Goal: Task Accomplishment & Management: Manage account settings

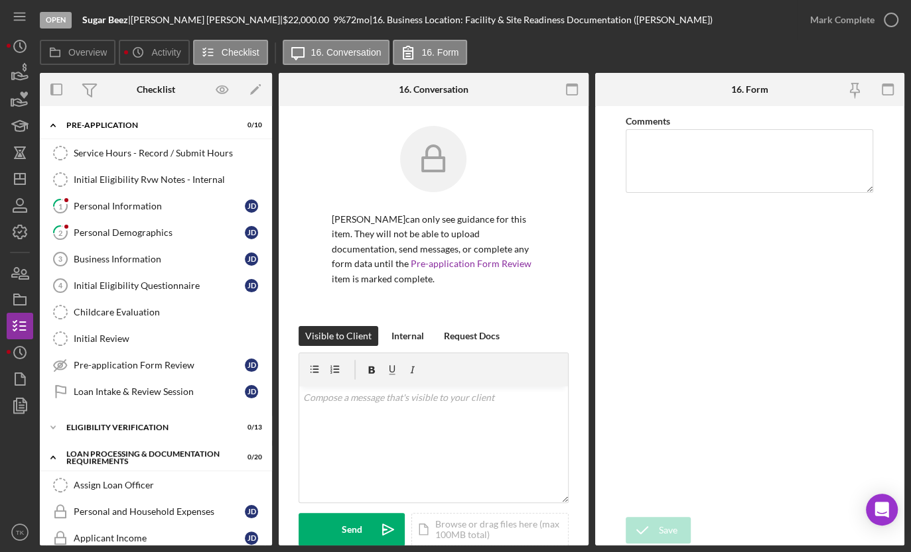
scroll to position [482, 0]
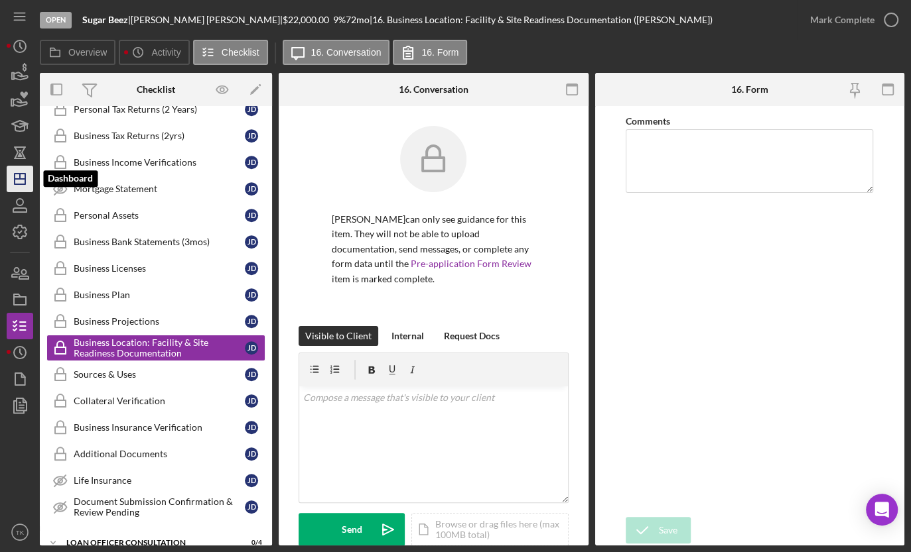
click at [22, 177] on icon "Icon/Dashboard" at bounding box center [19, 178] width 33 height 33
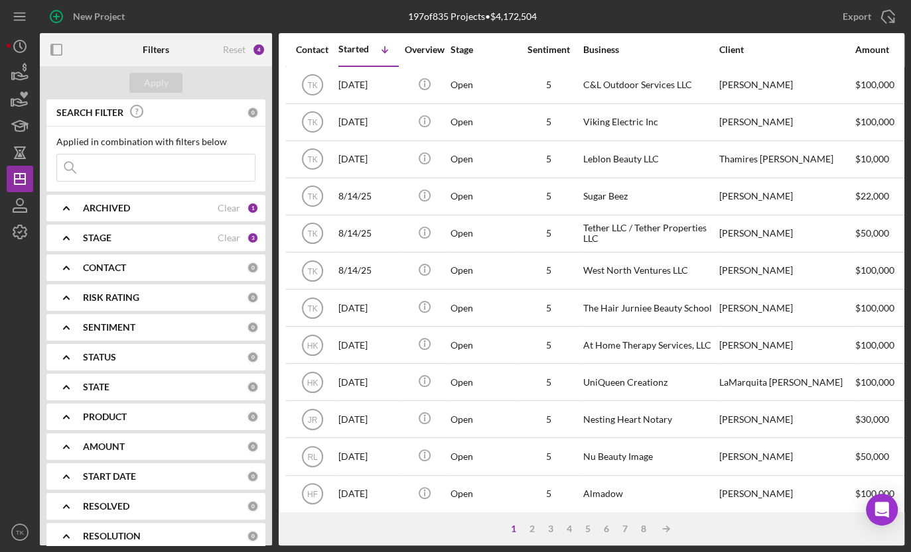
click at [174, 244] on div "STAGE Clear 3" at bounding box center [171, 238] width 176 height 27
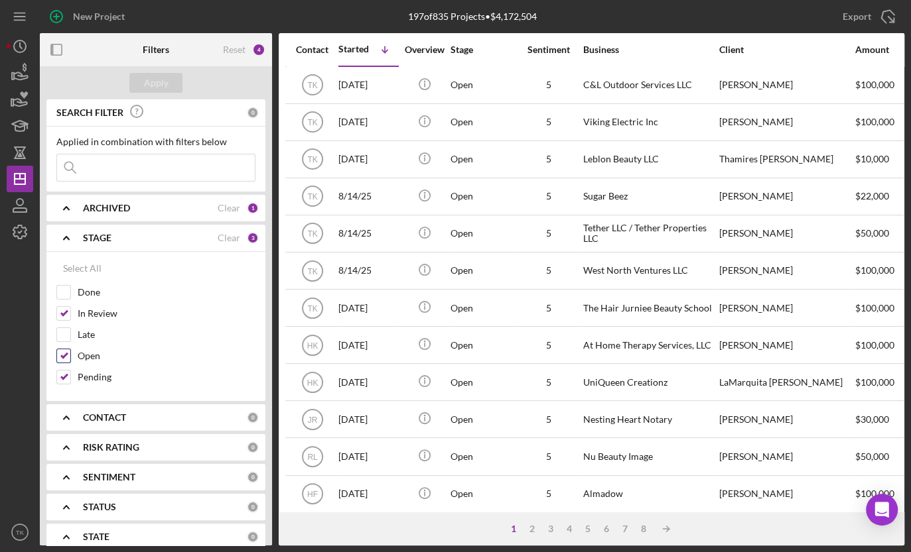
click at [66, 349] on input "Open" at bounding box center [63, 355] width 13 height 13
checkbox input "false"
click at [58, 306] on div at bounding box center [63, 313] width 15 height 15
click at [65, 379] on input "Pending" at bounding box center [63, 377] width 13 height 13
checkbox input "false"
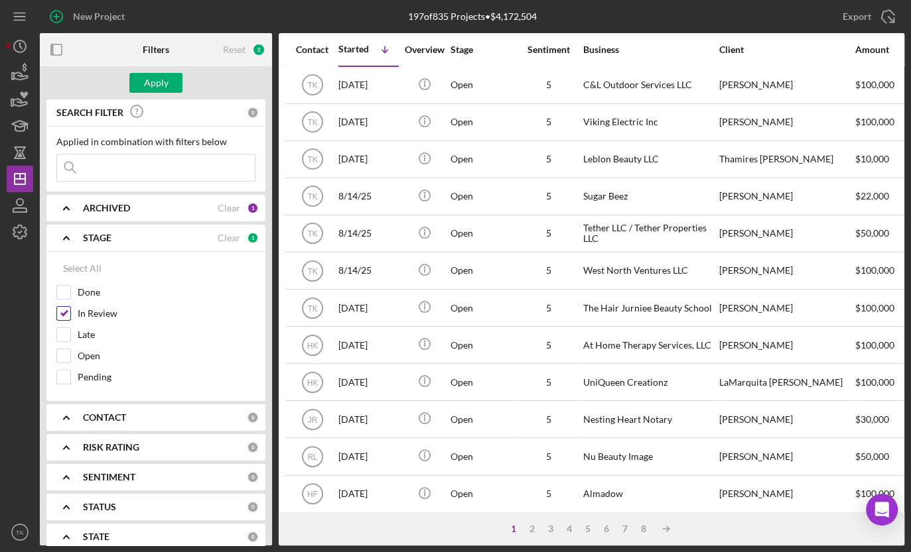
click at [66, 313] on input "In Review" at bounding box center [63, 313] width 13 height 13
checkbox input "false"
click at [149, 83] on div "Apply" at bounding box center [156, 83] width 25 height 20
click at [71, 236] on icon "Icon/Expander" at bounding box center [66, 237] width 33 height 33
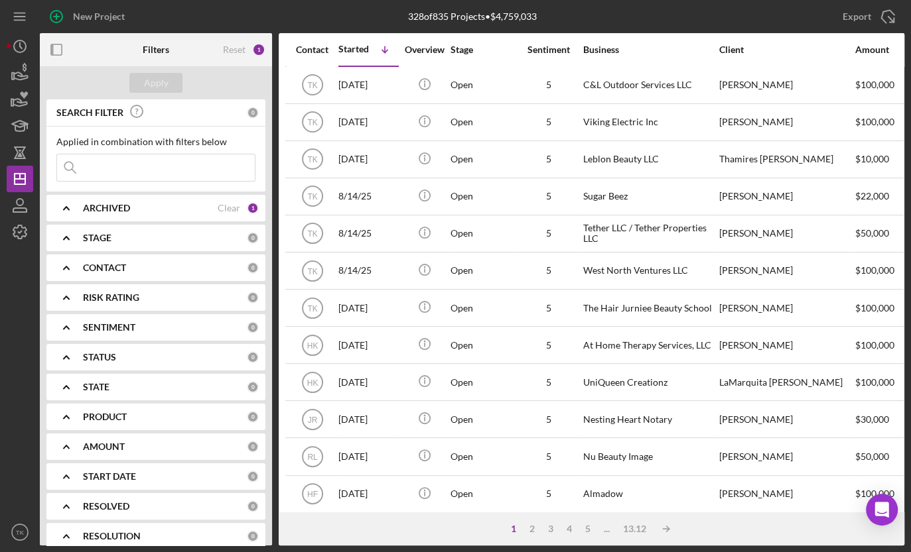
click at [63, 264] on icon "Icon/Expander" at bounding box center [66, 267] width 33 height 33
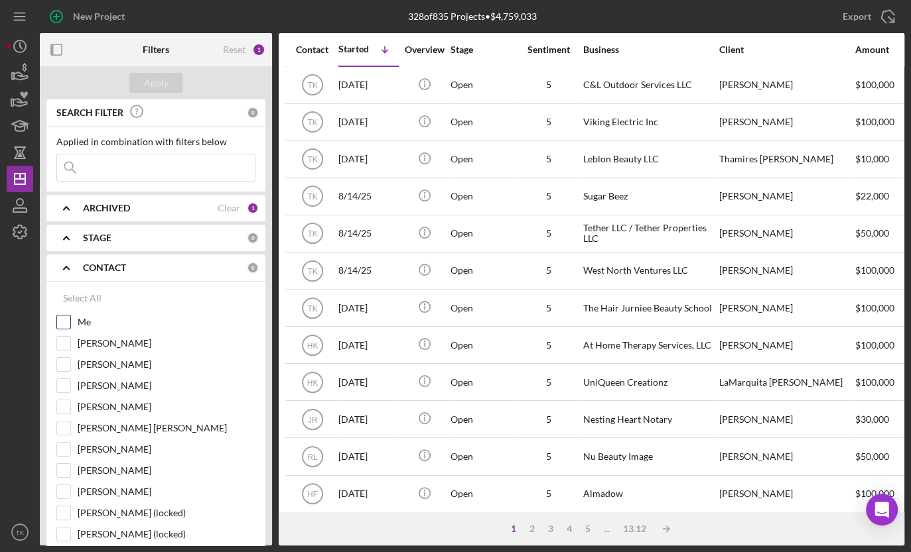
click at [67, 316] on input "Me" at bounding box center [63, 322] width 13 height 13
click at [166, 73] on div "Apply" at bounding box center [156, 83] width 25 height 20
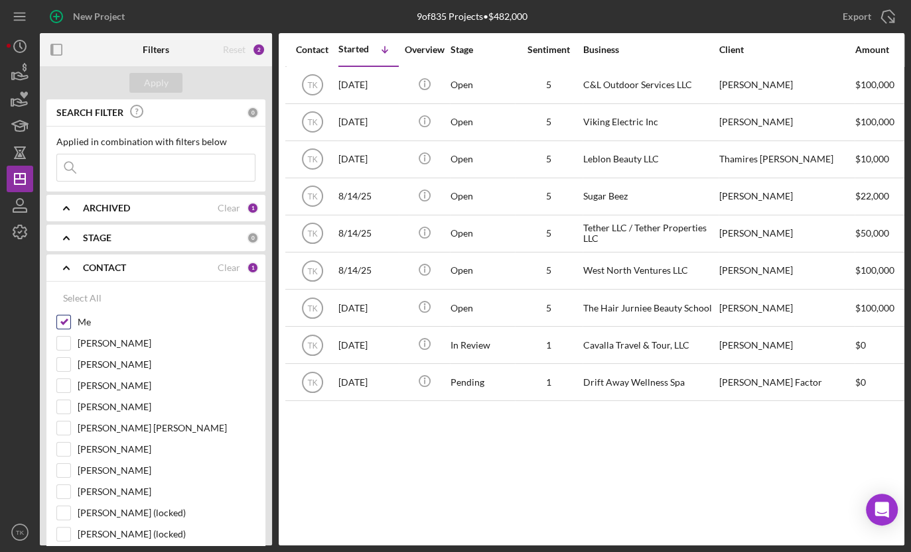
click at [66, 324] on input "Me" at bounding box center [63, 322] width 13 height 13
checkbox input "false"
click at [65, 489] on input "[PERSON_NAME]" at bounding box center [63, 491] width 13 height 13
click at [165, 84] on div "Apply" at bounding box center [156, 83] width 25 height 20
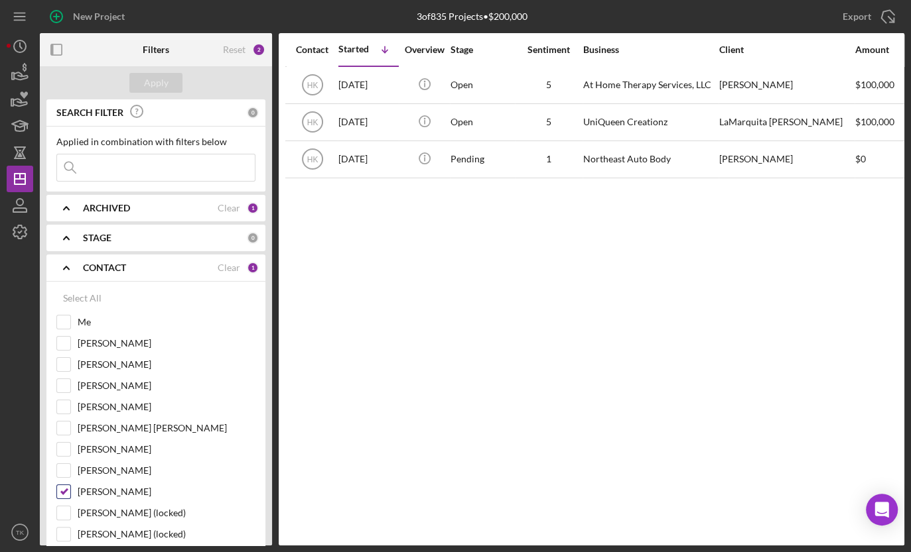
click at [62, 491] on input "[PERSON_NAME]" at bounding box center [63, 491] width 13 height 13
checkbox input "false"
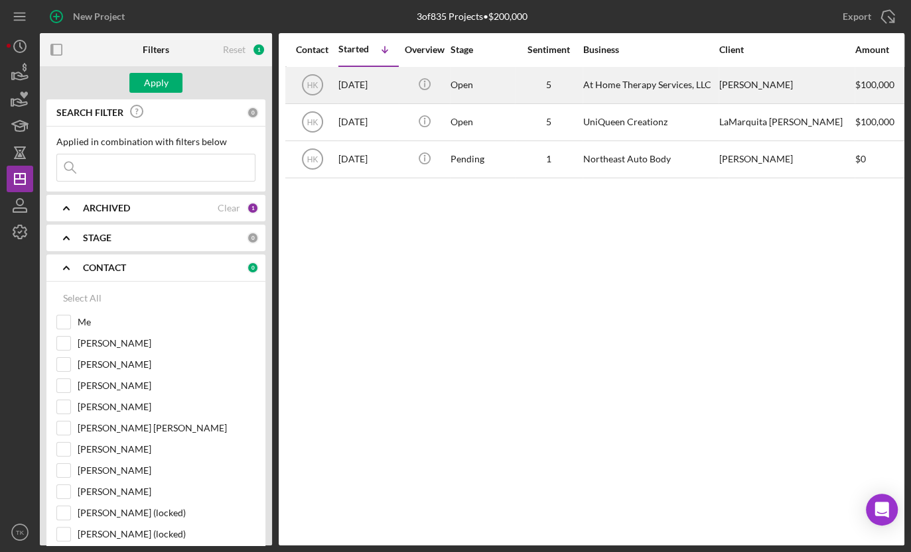
click at [499, 82] on div "Open" at bounding box center [482, 85] width 64 height 35
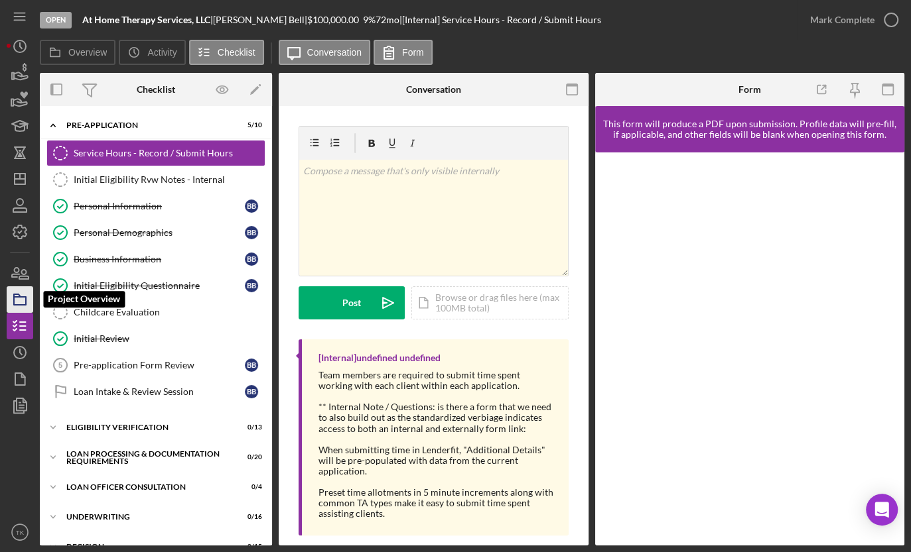
click at [18, 298] on icon "button" at bounding box center [19, 299] width 33 height 33
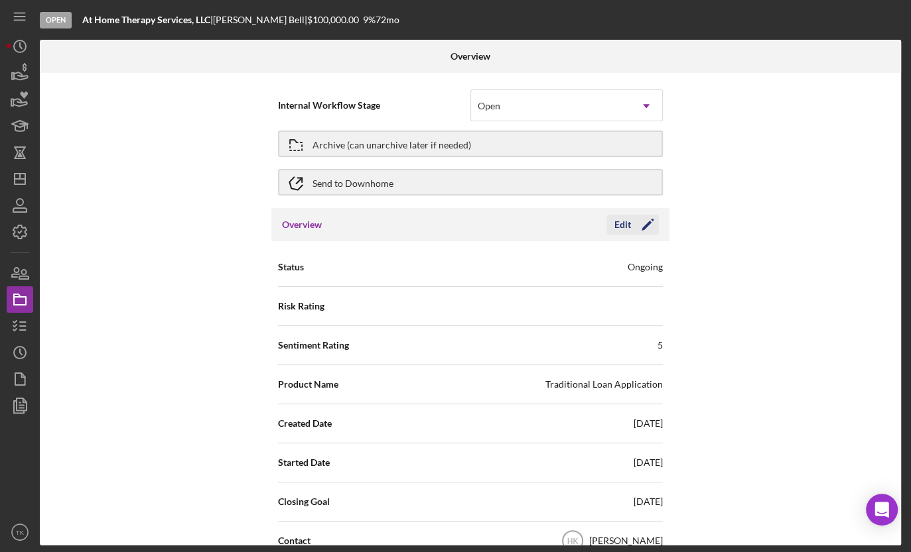
click at [627, 225] on div "Edit" at bounding box center [622, 225] width 17 height 20
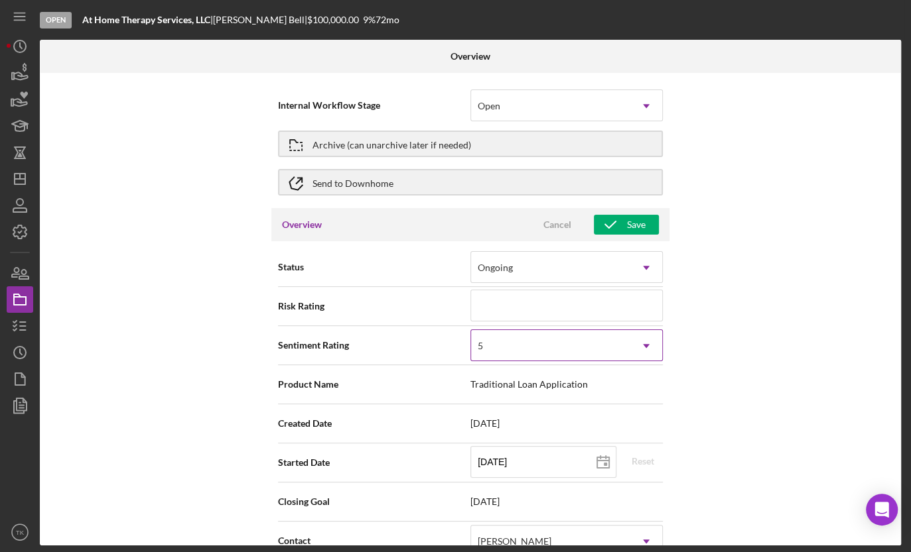
click at [625, 345] on div "5" at bounding box center [550, 346] width 159 height 31
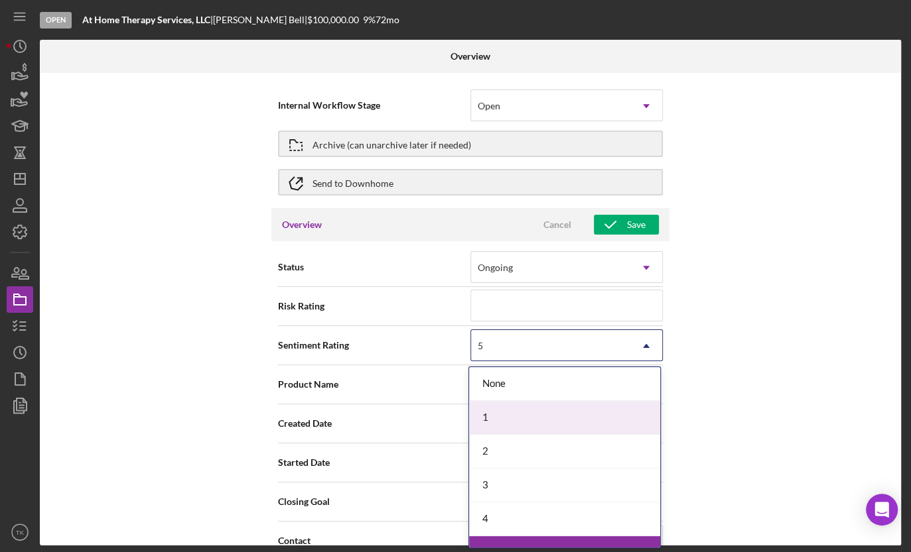
click at [543, 409] on div "1" at bounding box center [564, 418] width 191 height 34
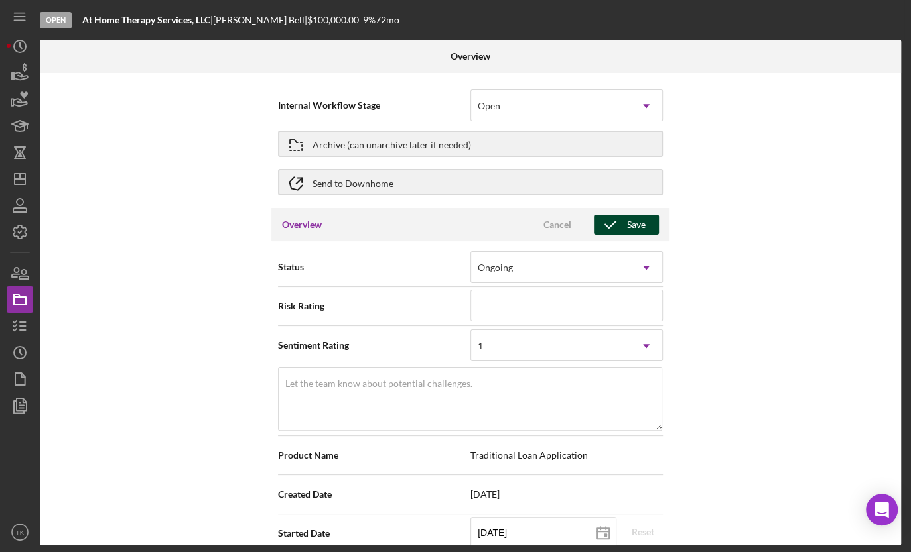
drag, startPoint x: 623, startPoint y: 223, endPoint x: 606, endPoint y: 218, distance: 17.6
click at [621, 222] on icon "button" at bounding box center [610, 224] width 33 height 33
type textarea "Here's a snapshot of information that has been fully approved, as well as the i…"
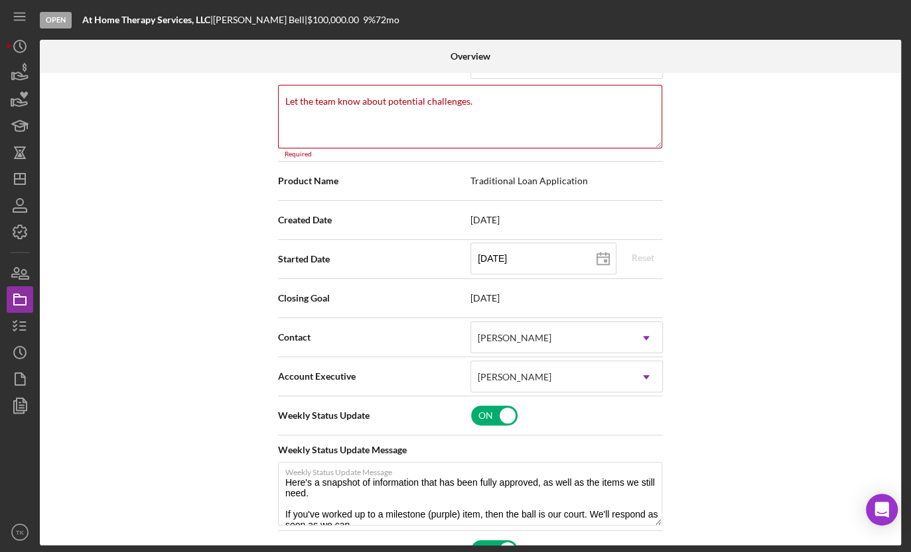
scroll to position [294, 0]
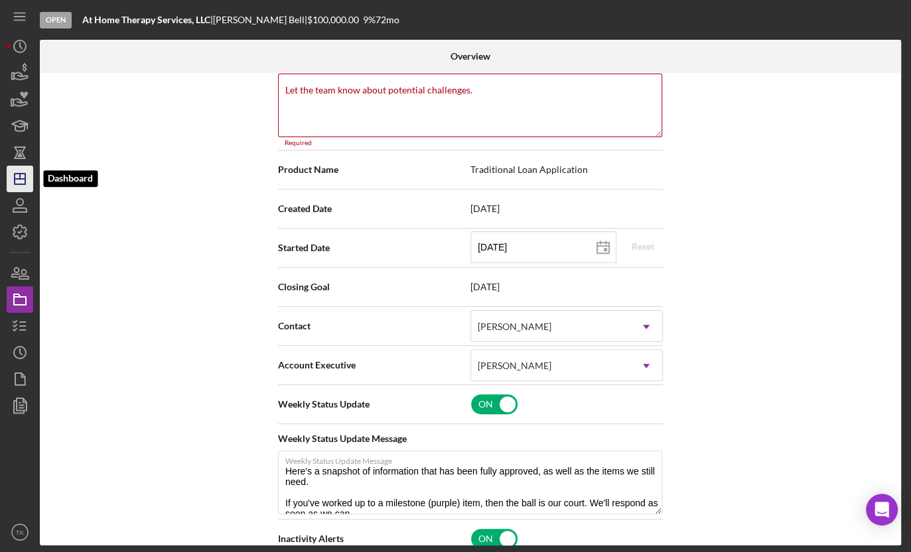
click at [18, 179] on line "button" at bounding box center [20, 179] width 11 height 0
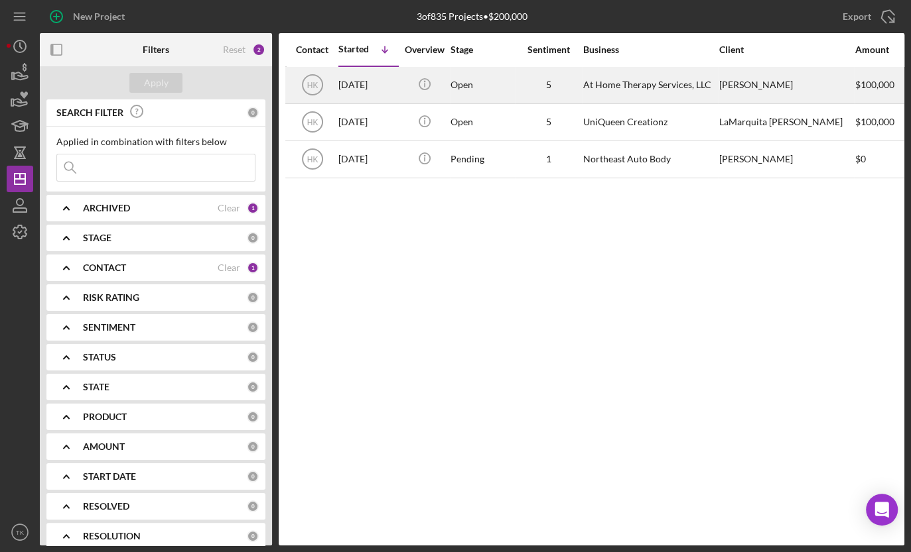
click at [469, 85] on div "Open" at bounding box center [482, 85] width 64 height 35
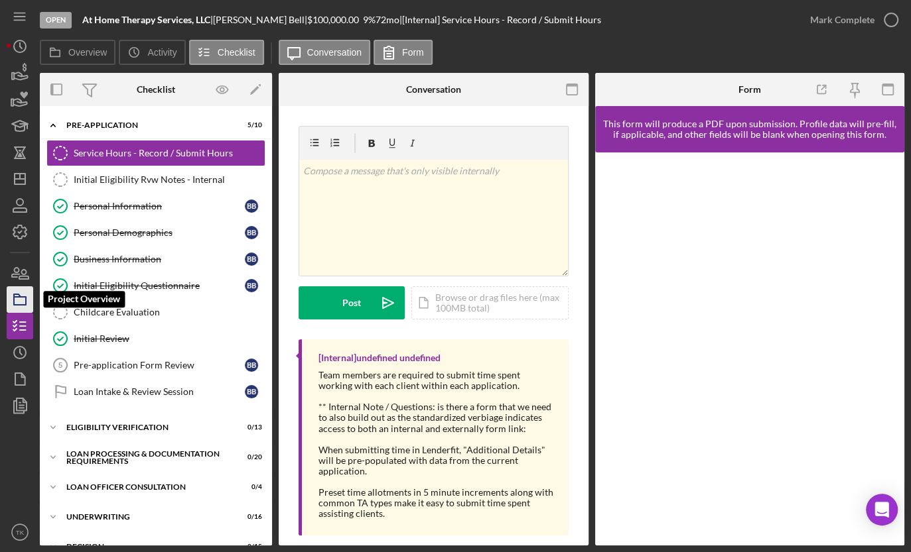
click at [14, 299] on rect "button" at bounding box center [20, 301] width 12 height 8
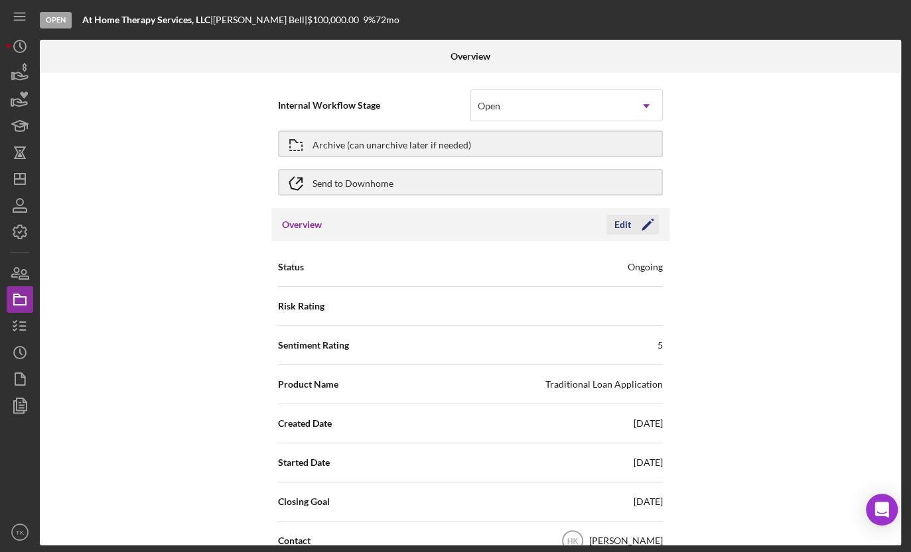
click at [636, 222] on icon "Icon/Edit" at bounding box center [647, 224] width 33 height 33
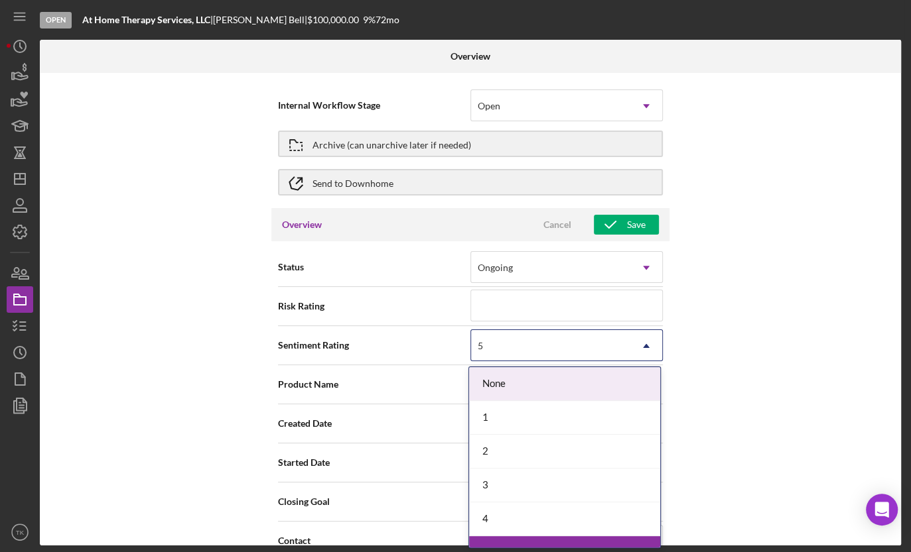
click at [585, 355] on div "5" at bounding box center [550, 346] width 159 height 31
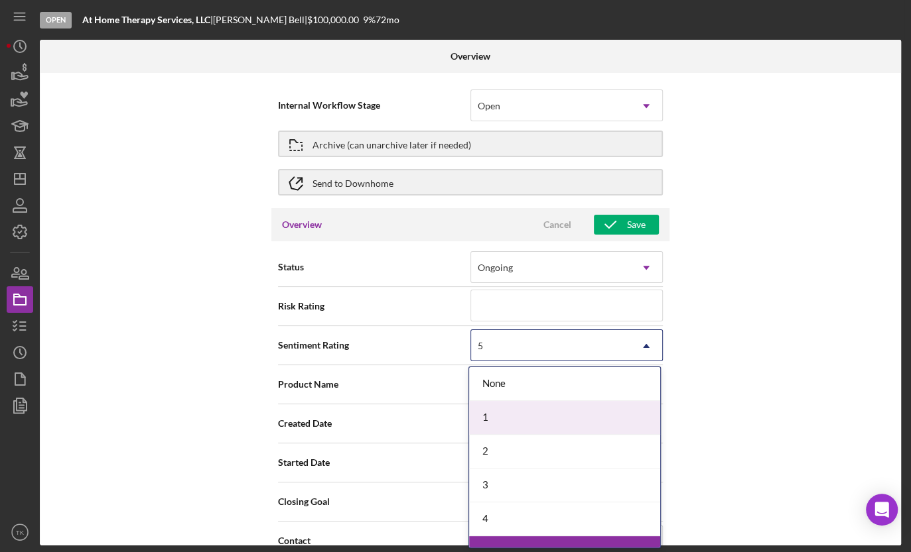
click at [546, 418] on div "1" at bounding box center [564, 418] width 191 height 34
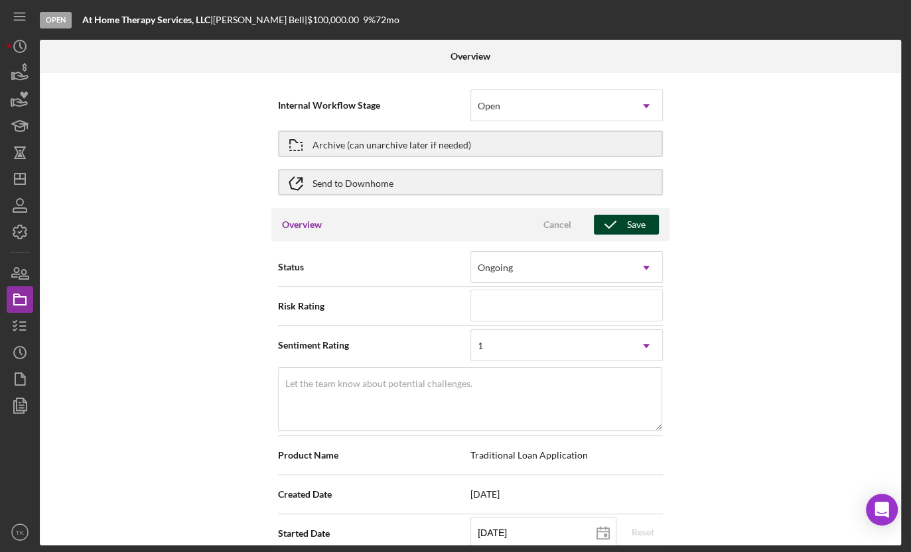
click at [621, 220] on icon "button" at bounding box center [610, 224] width 33 height 33
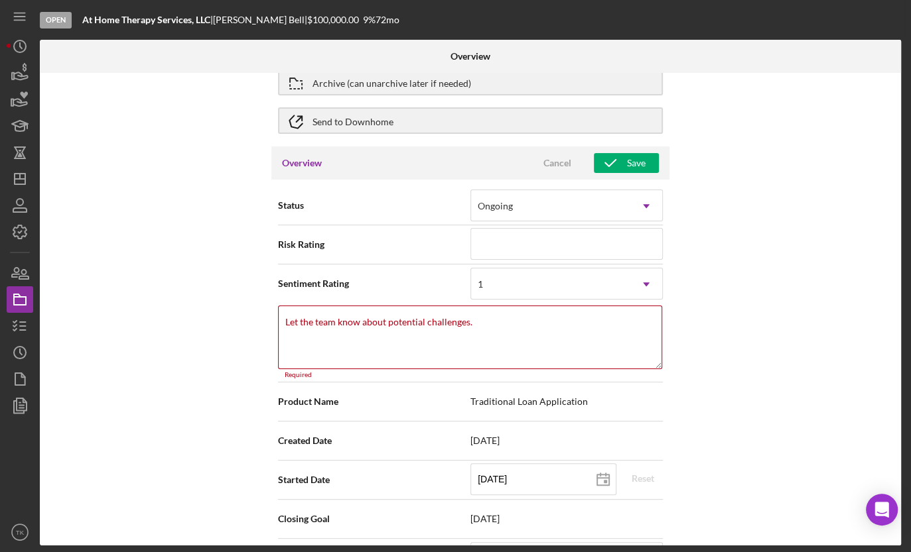
scroll to position [294, 0]
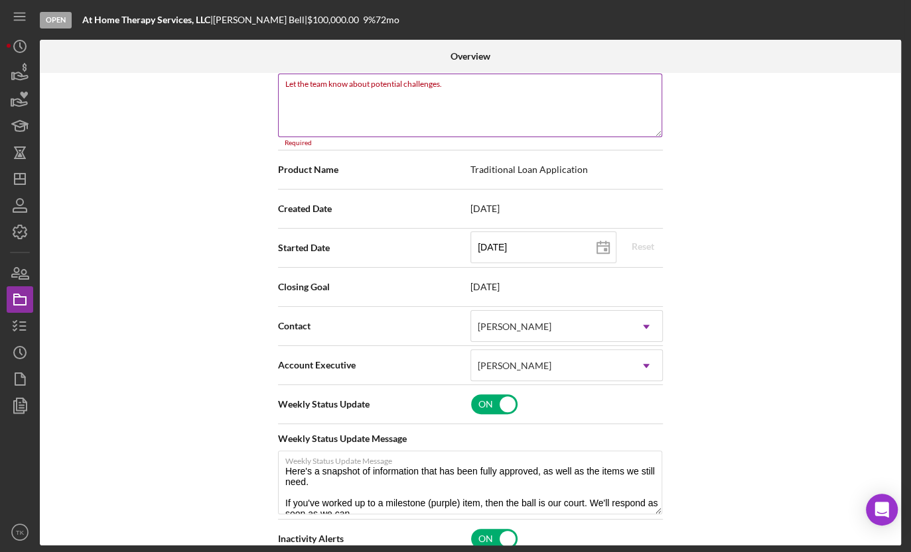
click at [582, 114] on textarea "Let the team know about potential challenges." at bounding box center [470, 106] width 384 height 64
type textarea "Here's a snapshot of information that has been fully approved, as well as the i…"
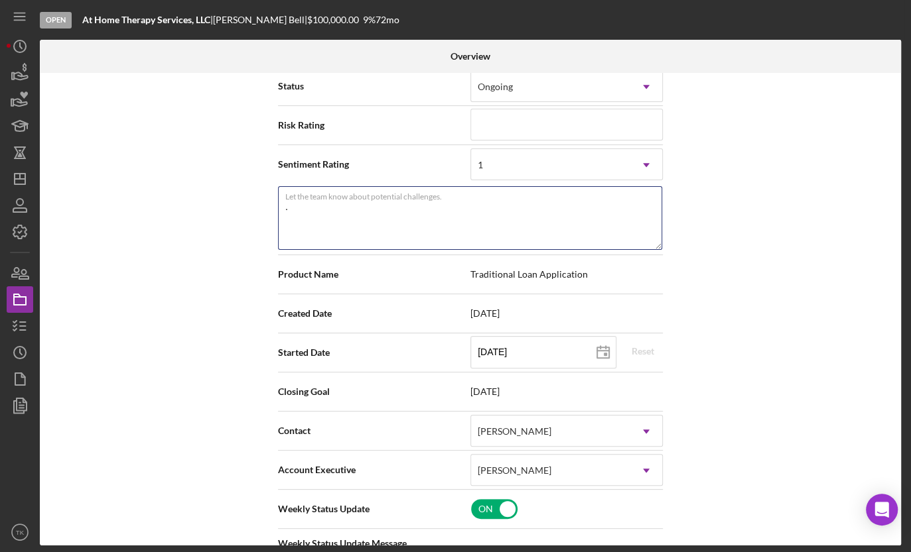
scroll to position [0, 0]
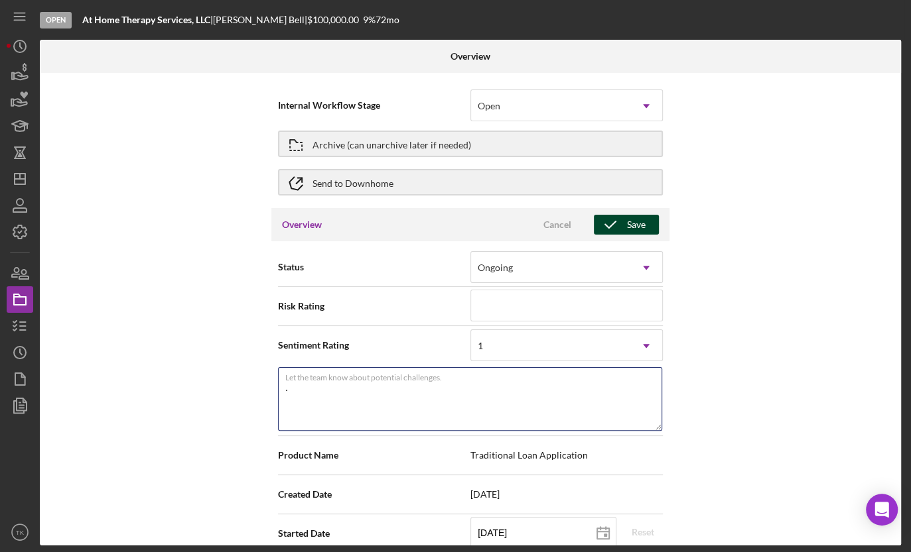
type textarea "."
click at [619, 221] on icon "button" at bounding box center [610, 224] width 33 height 33
type textarea "Here's a snapshot of information that has been fully approved, as well as the i…"
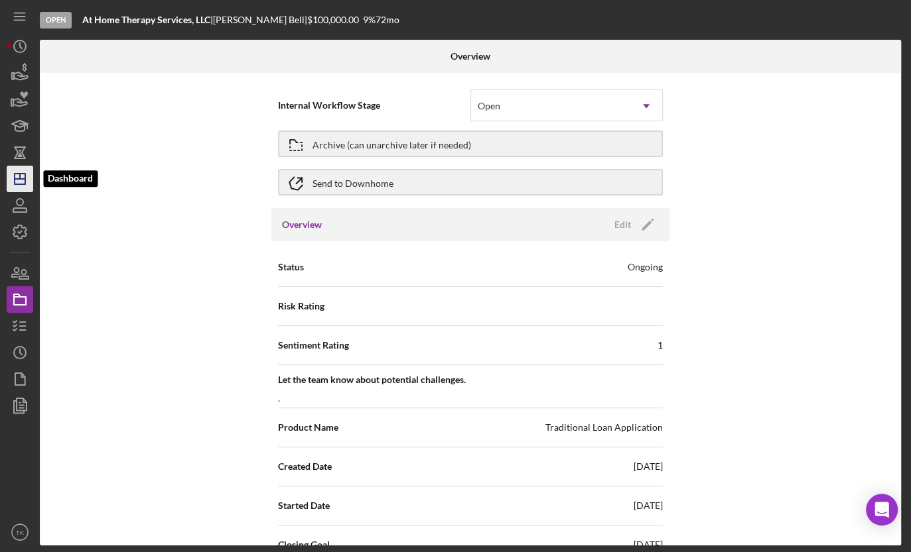
click at [19, 177] on icon "Icon/Dashboard" at bounding box center [19, 178] width 33 height 33
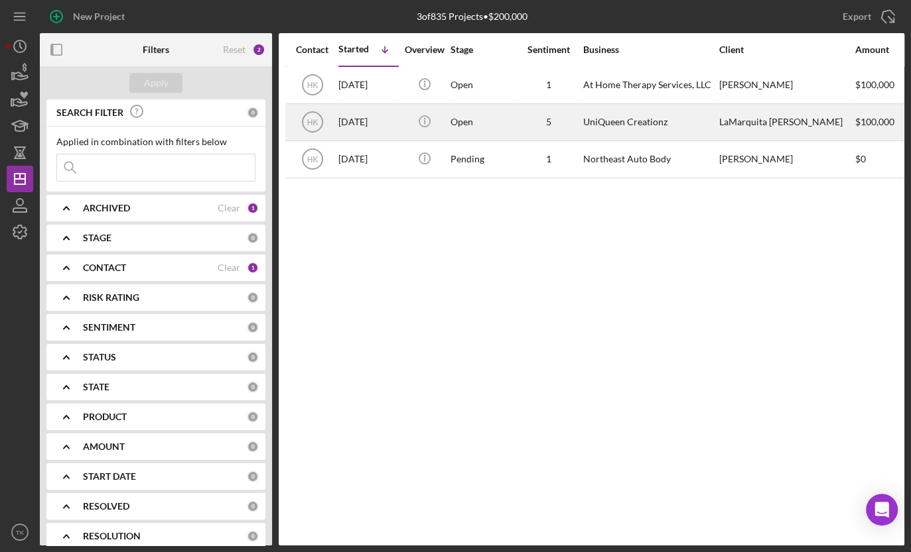
click at [526, 115] on div "5" at bounding box center [548, 122] width 66 height 35
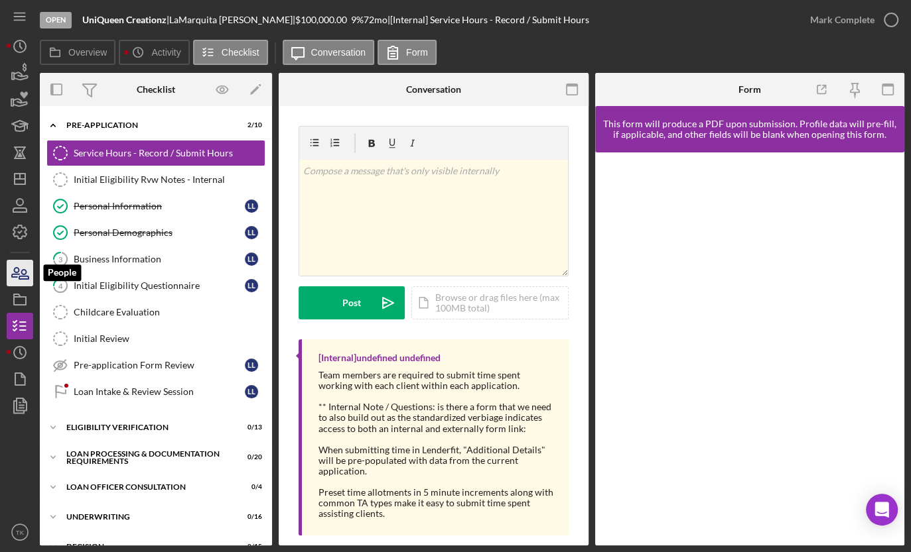
click at [19, 272] on icon "button" at bounding box center [19, 273] width 33 height 33
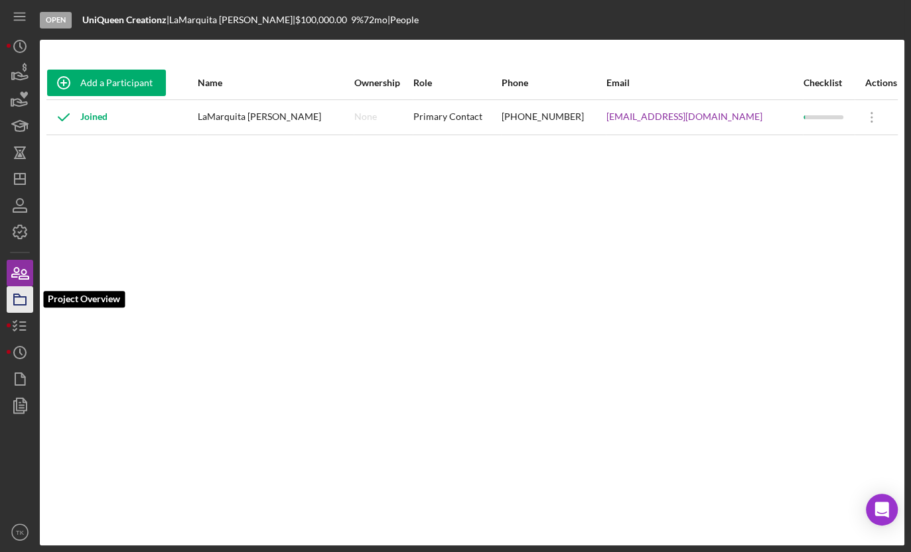
click at [14, 302] on rect "button" at bounding box center [20, 301] width 12 height 8
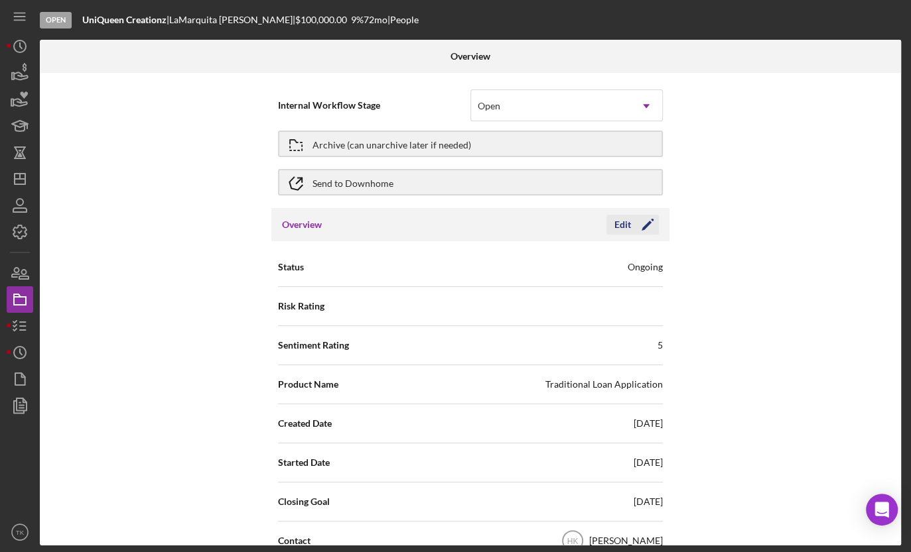
click at [631, 223] on icon "Icon/Edit" at bounding box center [647, 224] width 33 height 33
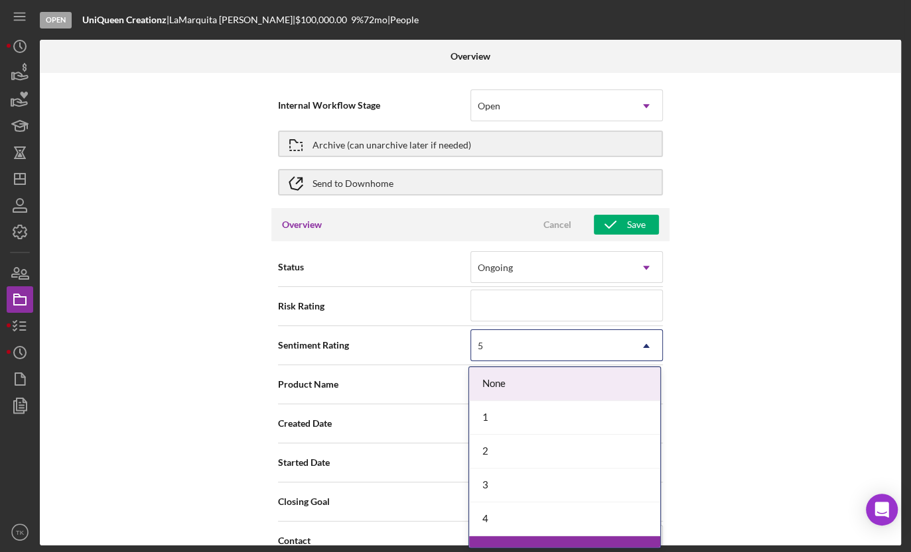
click at [523, 358] on div "5" at bounding box center [550, 346] width 159 height 31
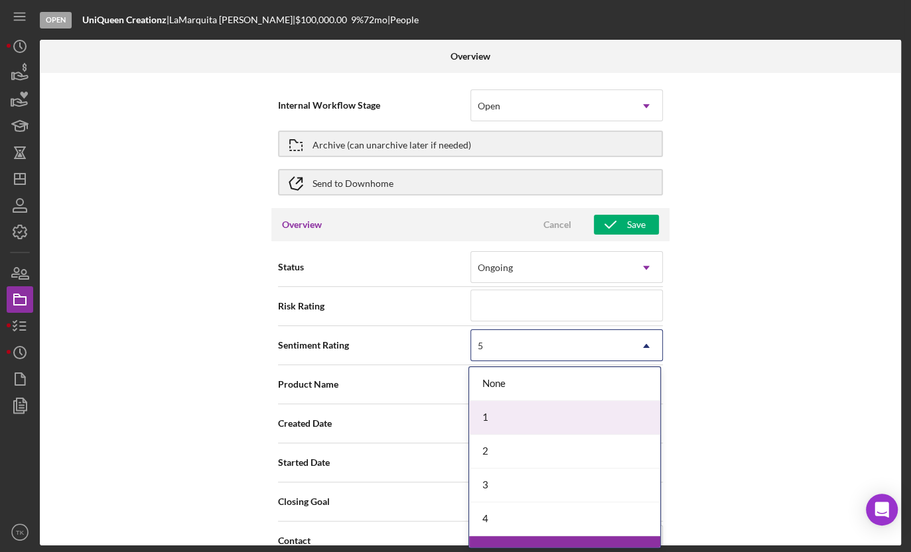
click at [491, 416] on div "1" at bounding box center [564, 418] width 191 height 34
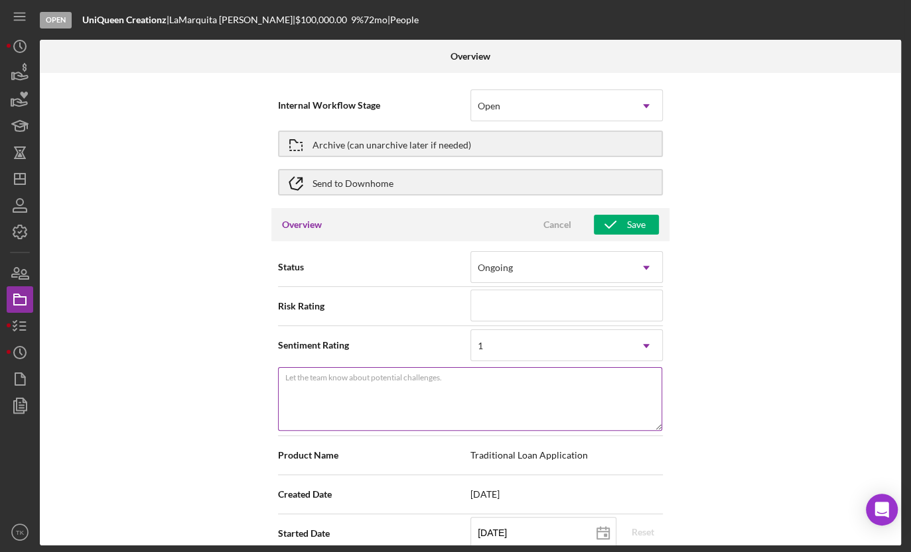
click at [324, 411] on textarea "Let the team know about potential challenges." at bounding box center [470, 399] width 384 height 64
type textarea "Here's a snapshot of information that has been fully approved, as well as the i…"
type textarea "."
click at [635, 215] on div "Save" at bounding box center [636, 225] width 19 height 20
type textarea "Here's a snapshot of information that has been fully approved, as well as the i…"
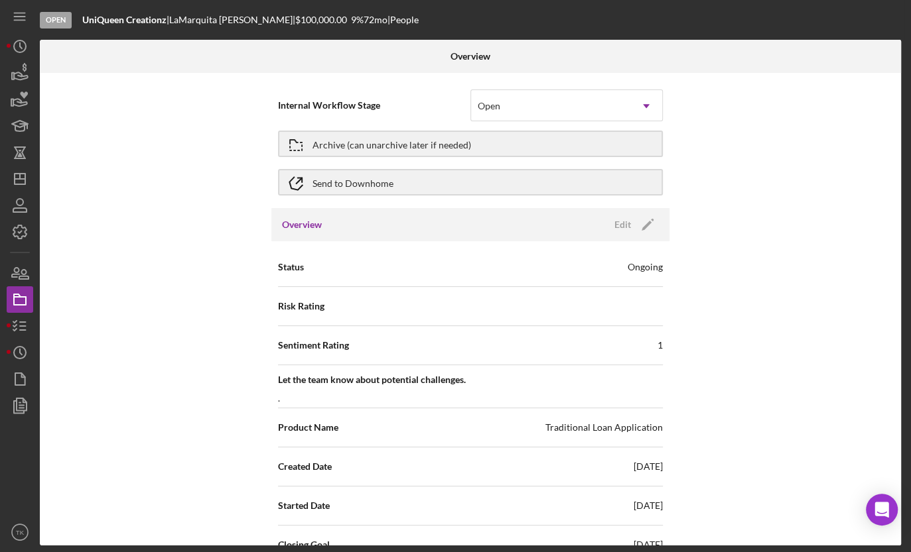
click at [237, 158] on div "Internal Workflow Stage Open Icon/Dropdown Arrow Archive (can unarchive later i…" at bounding box center [470, 309] width 861 height 473
click at [17, 176] on icon "Icon/Dashboard" at bounding box center [19, 178] width 33 height 33
